Goal: Book appointment/travel/reservation

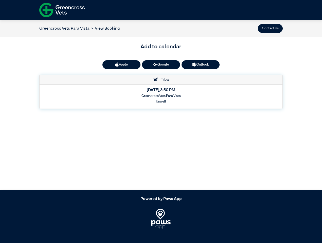
click at [270, 28] on button "Contact Us" at bounding box center [270, 28] width 25 height 9
click at [121, 65] on article "Greencross Vets Para Vista View Booking Contact Us Add to calendar Apple Google…" at bounding box center [161, 105] width 322 height 170
